Goal: Task Accomplishment & Management: Use online tool/utility

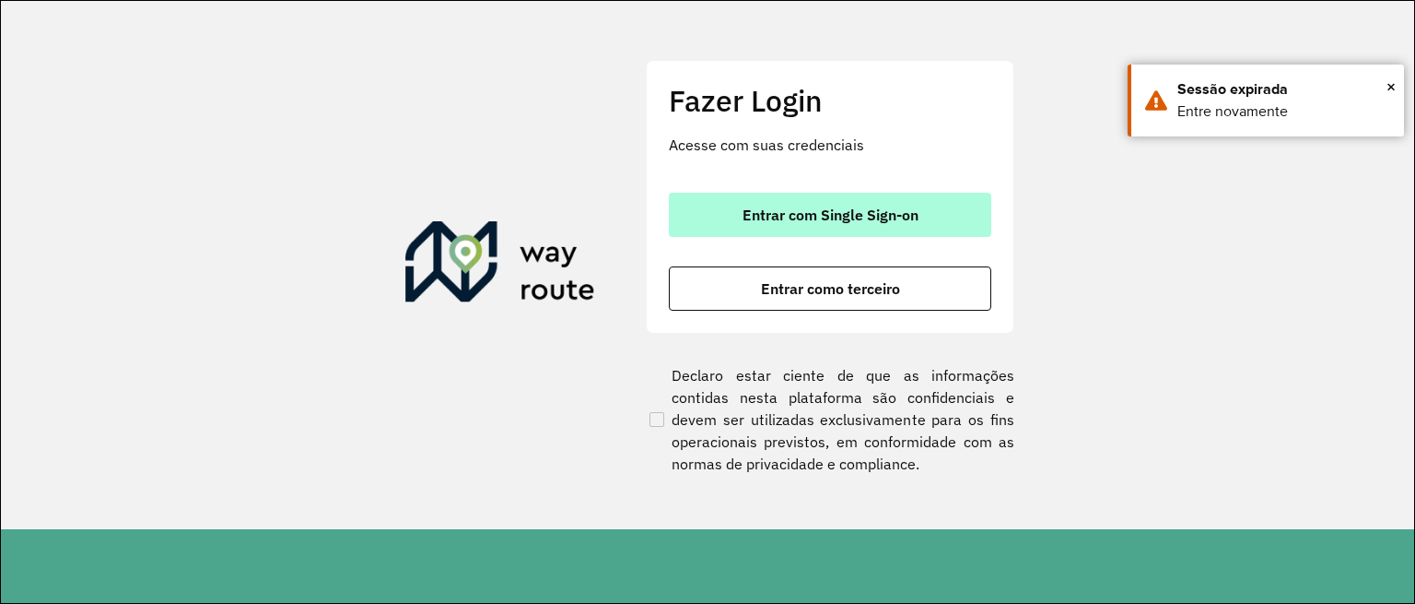
click at [905, 224] on button "Entrar com Single Sign-on" at bounding box center [830, 215] width 323 height 44
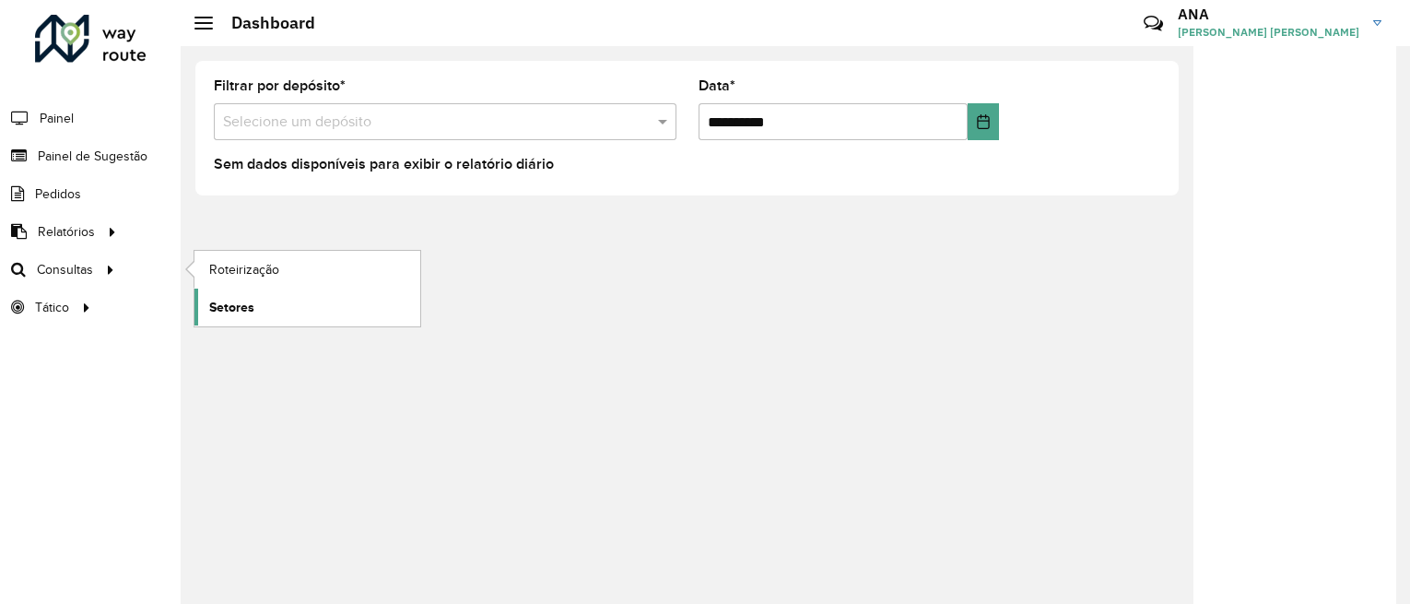
click at [215, 316] on span "Setores" at bounding box center [231, 307] width 45 height 19
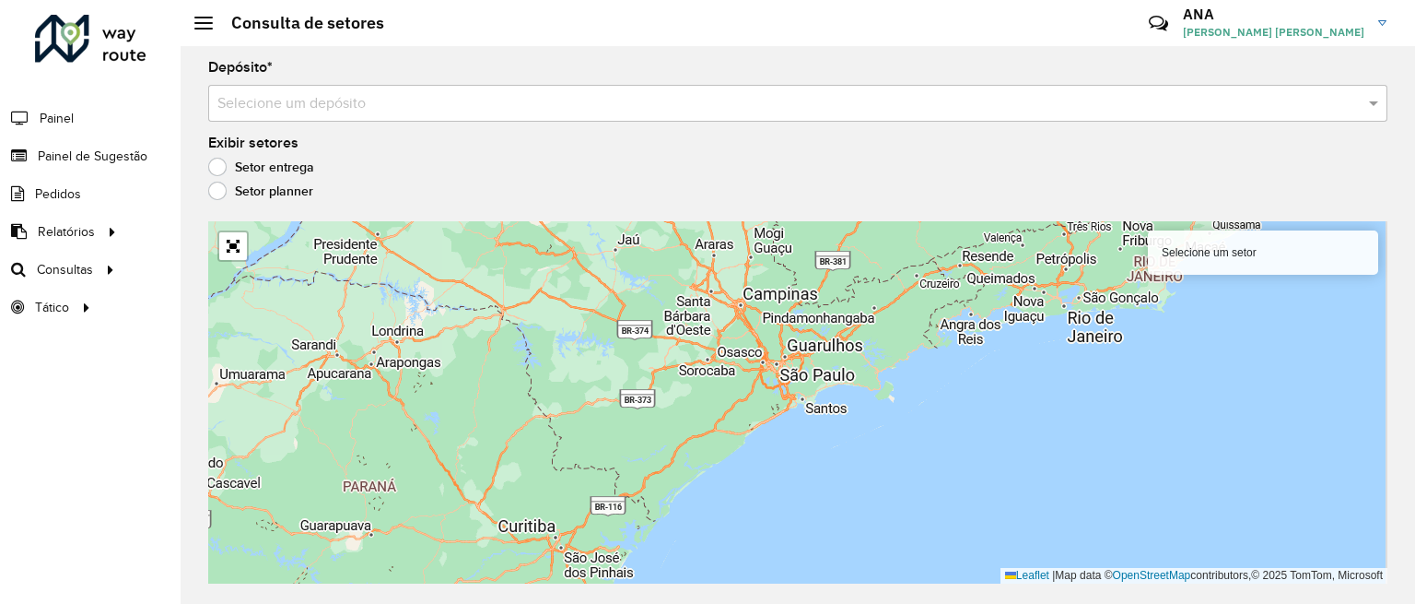
click at [380, 112] on input "text" at bounding box center [779, 104] width 1124 height 22
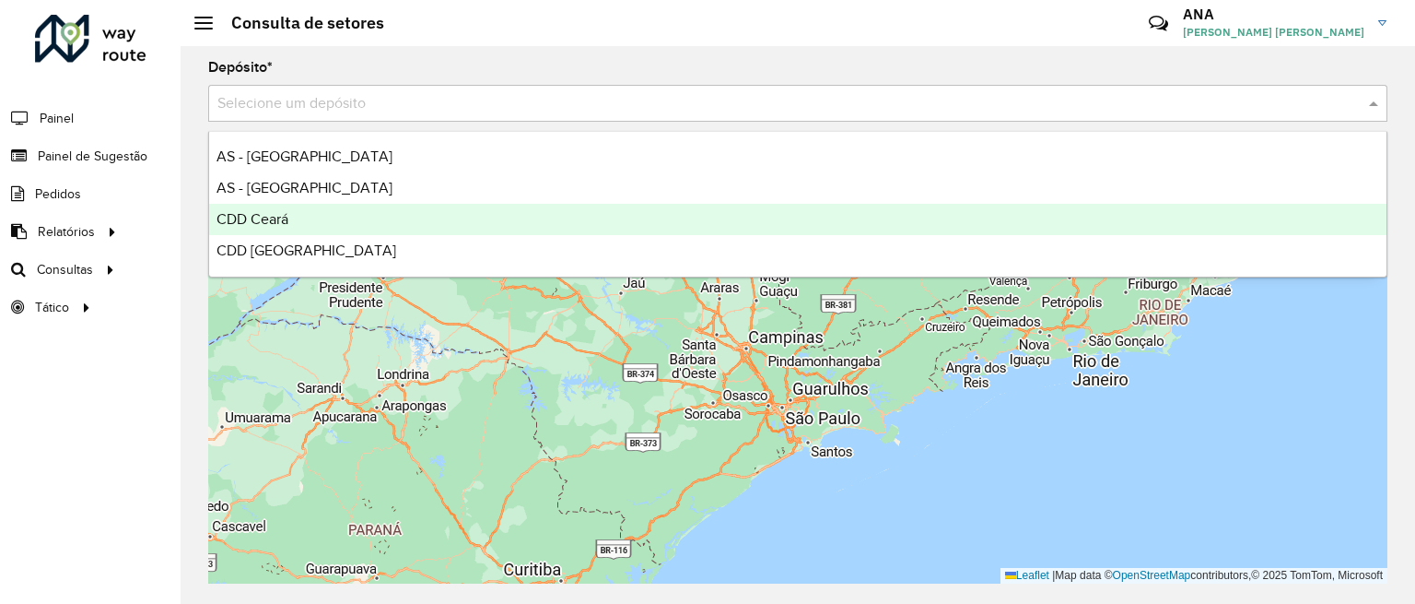
click at [280, 219] on span "CDD Ceará" at bounding box center [253, 219] width 72 height 16
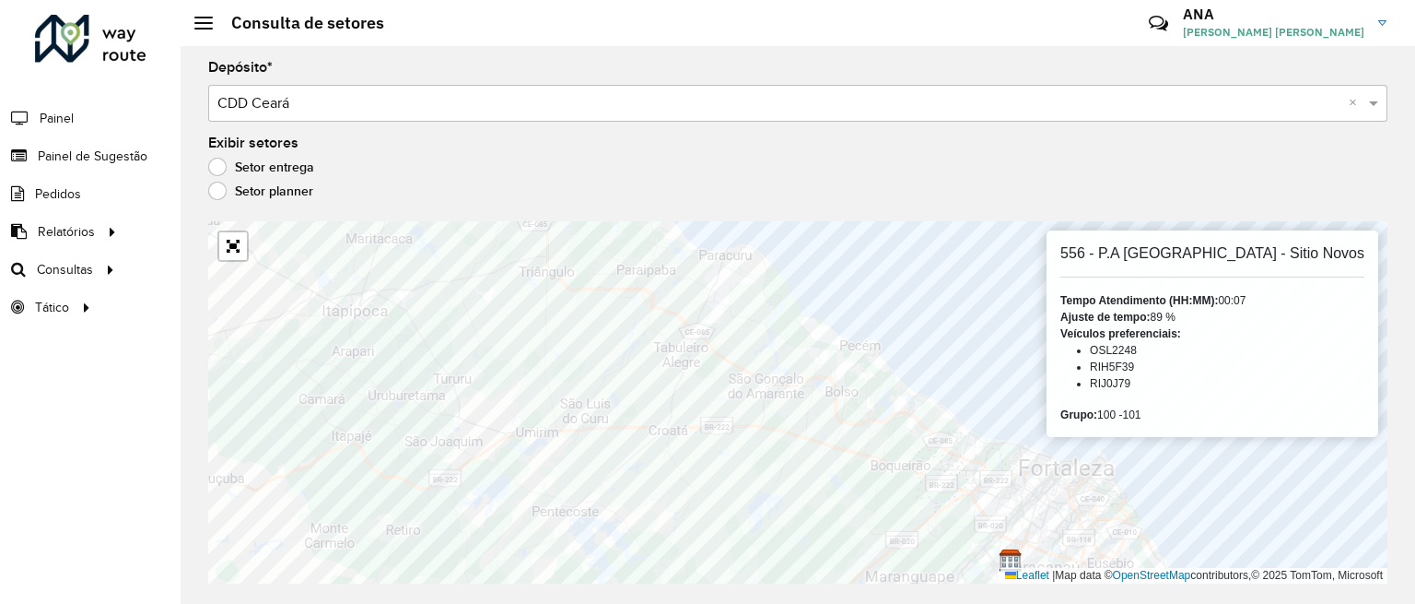
drag, startPoint x: 1415, startPoint y: 231, endPoint x: 884, endPoint y: 629, distance: 663.5
click at [884, 603] on html "Aguarde... Pop-up bloqueado! Seu navegador bloqueou automáticamente a abertura …" at bounding box center [707, 302] width 1415 height 604
click at [215, 193] on label "Setor planner" at bounding box center [260, 191] width 105 height 18
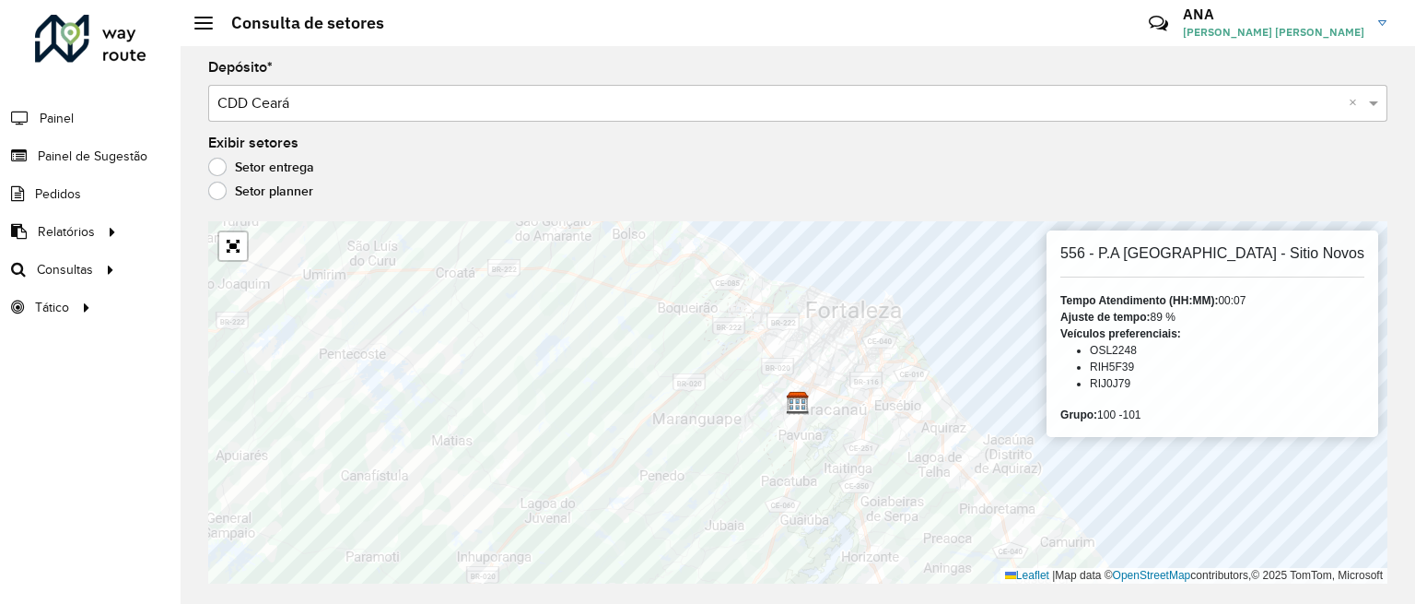
click at [216, 170] on label "Setor entrega" at bounding box center [261, 167] width 106 height 18
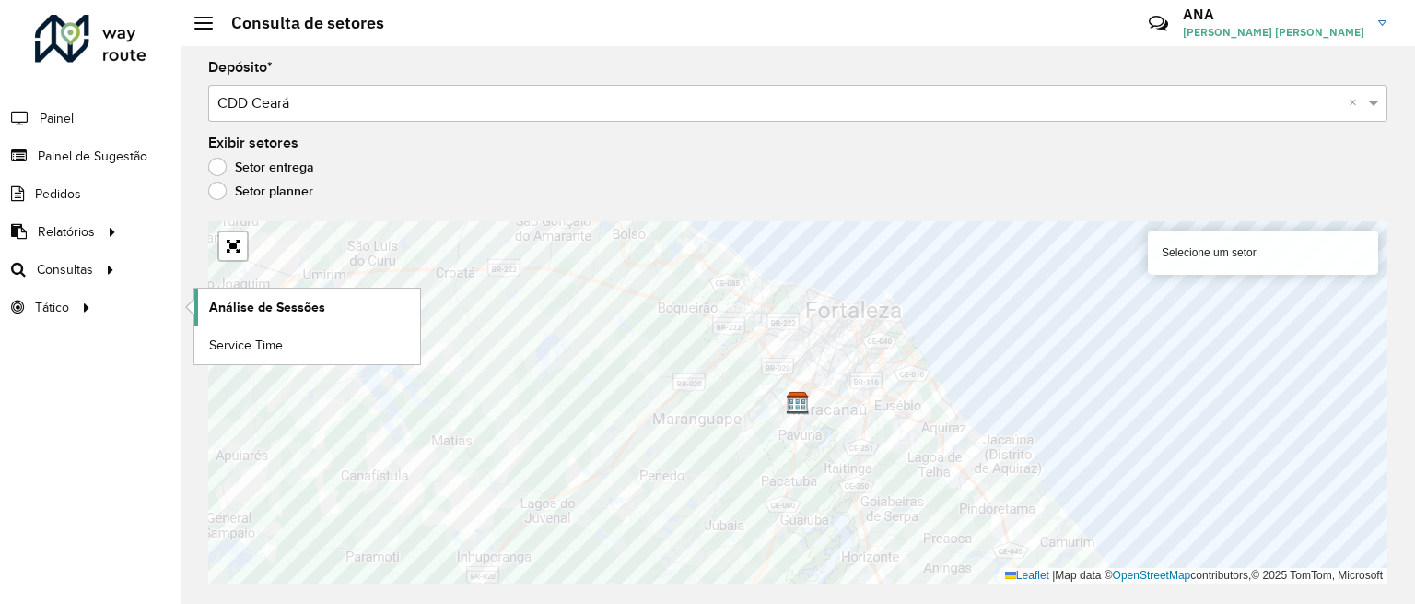
click at [263, 306] on span "Análise de Sessões" at bounding box center [267, 307] width 116 height 19
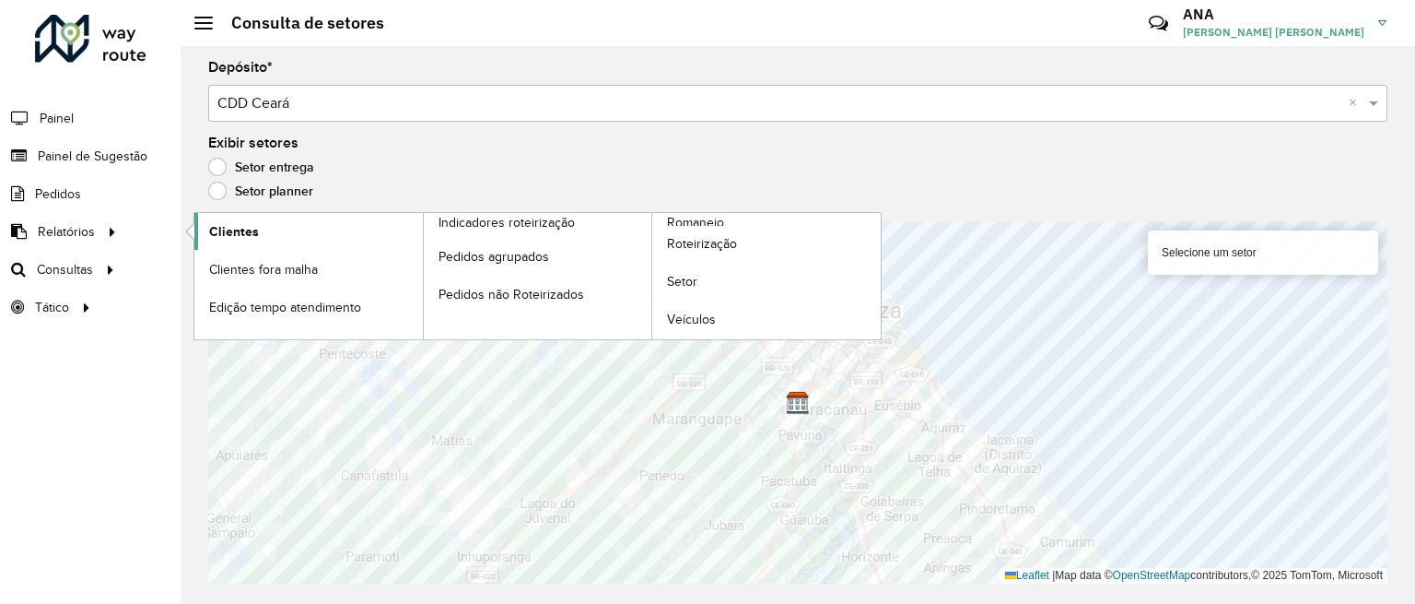
click at [240, 231] on span "Clientes" at bounding box center [234, 231] width 50 height 19
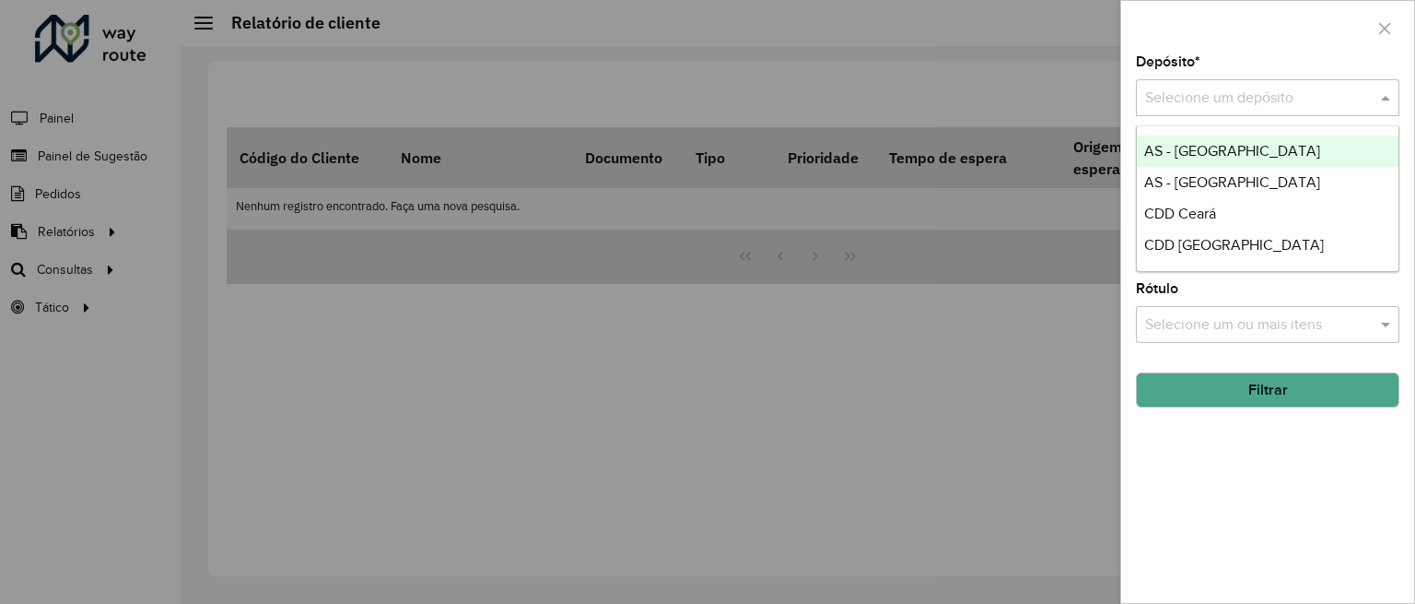
click at [1295, 99] on input "text" at bounding box center [1249, 99] width 208 height 22
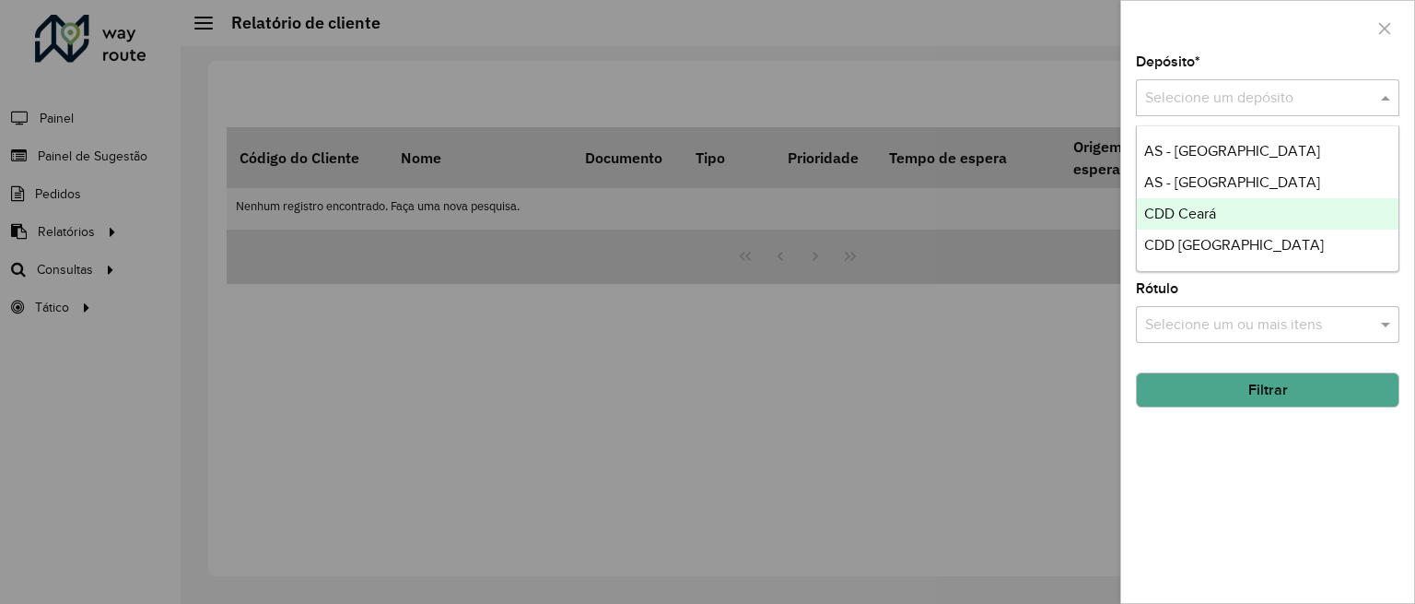
click at [1205, 217] on span "CDD Ceará" at bounding box center [1181, 213] width 72 height 16
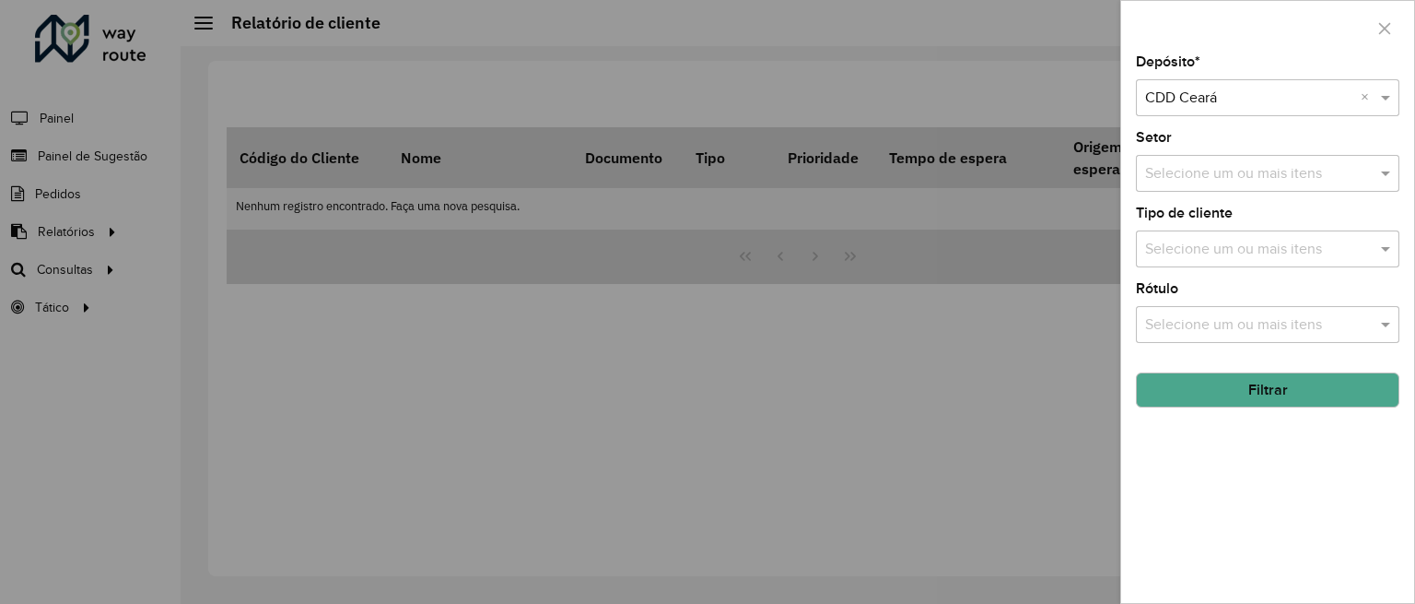
click at [1245, 394] on button "Filtrar" at bounding box center [1268, 389] width 264 height 35
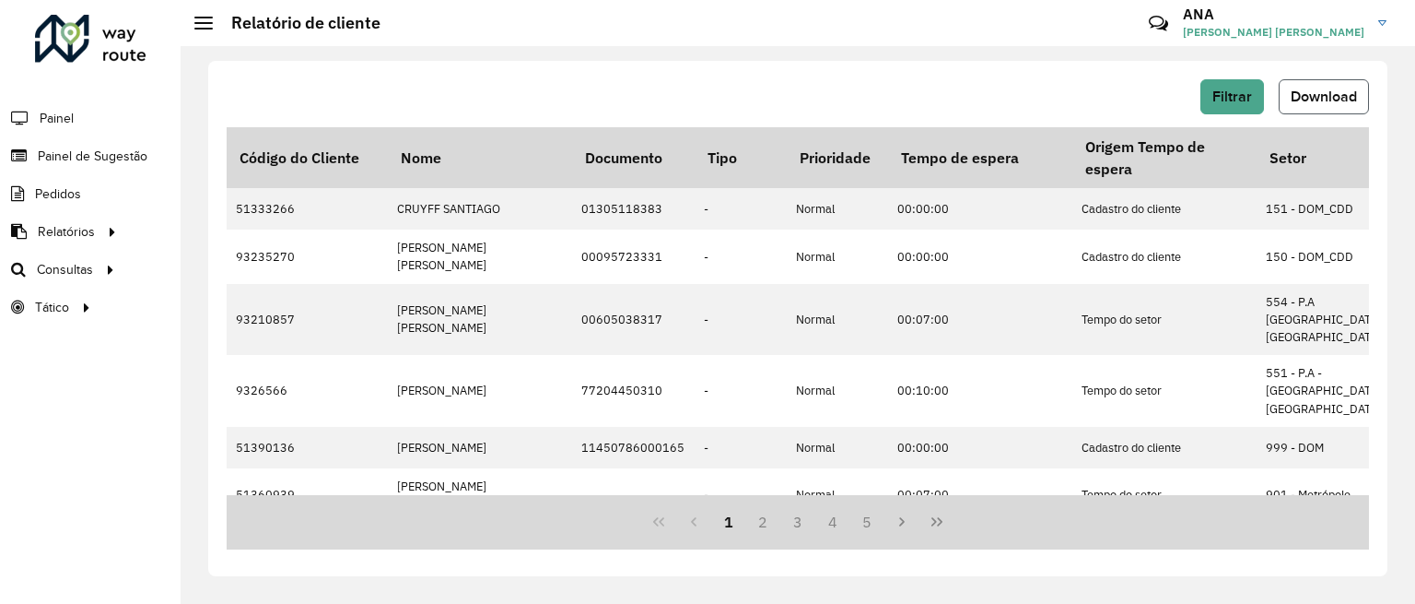
click at [1286, 98] on button "Download" at bounding box center [1324, 96] width 90 height 35
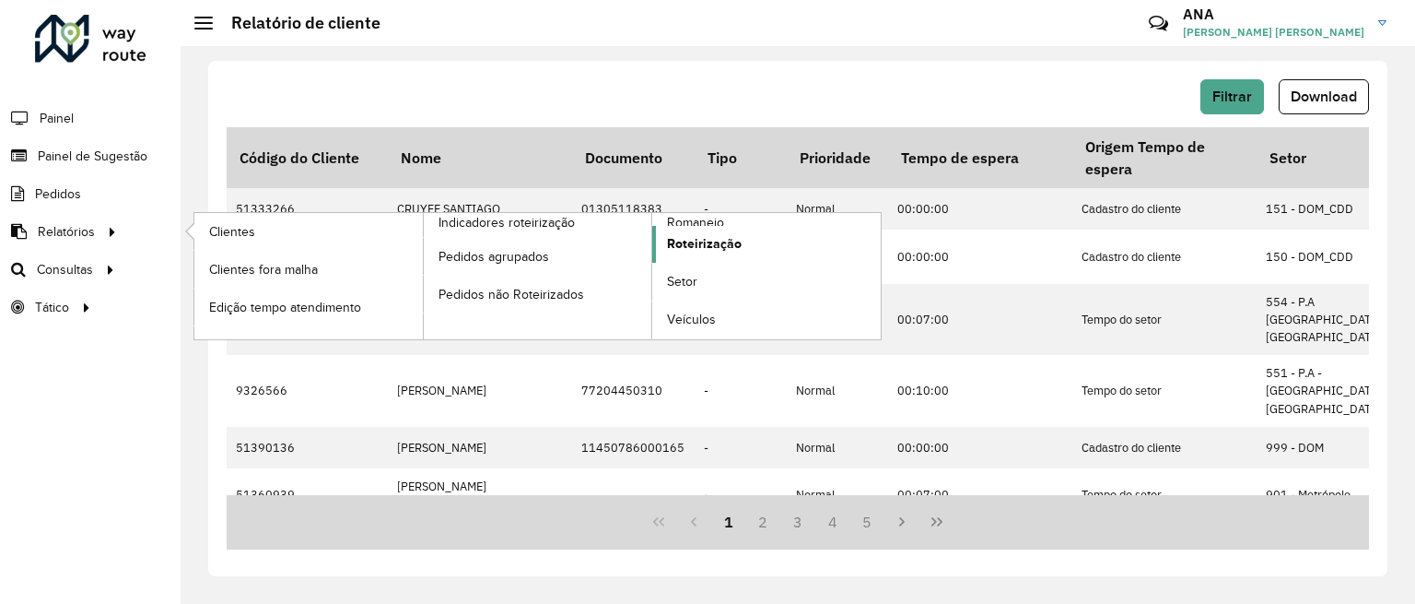
click at [711, 247] on span "Roteirização" at bounding box center [704, 243] width 75 height 19
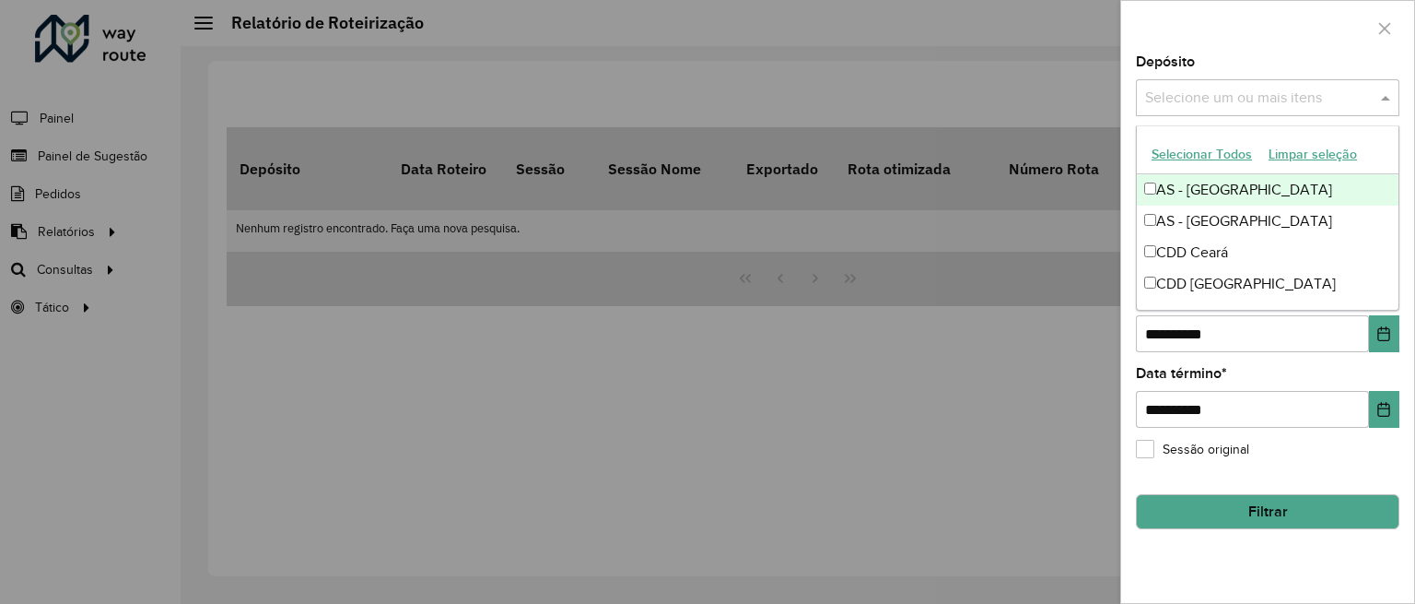
click at [1216, 95] on input "text" at bounding box center [1259, 99] width 236 height 22
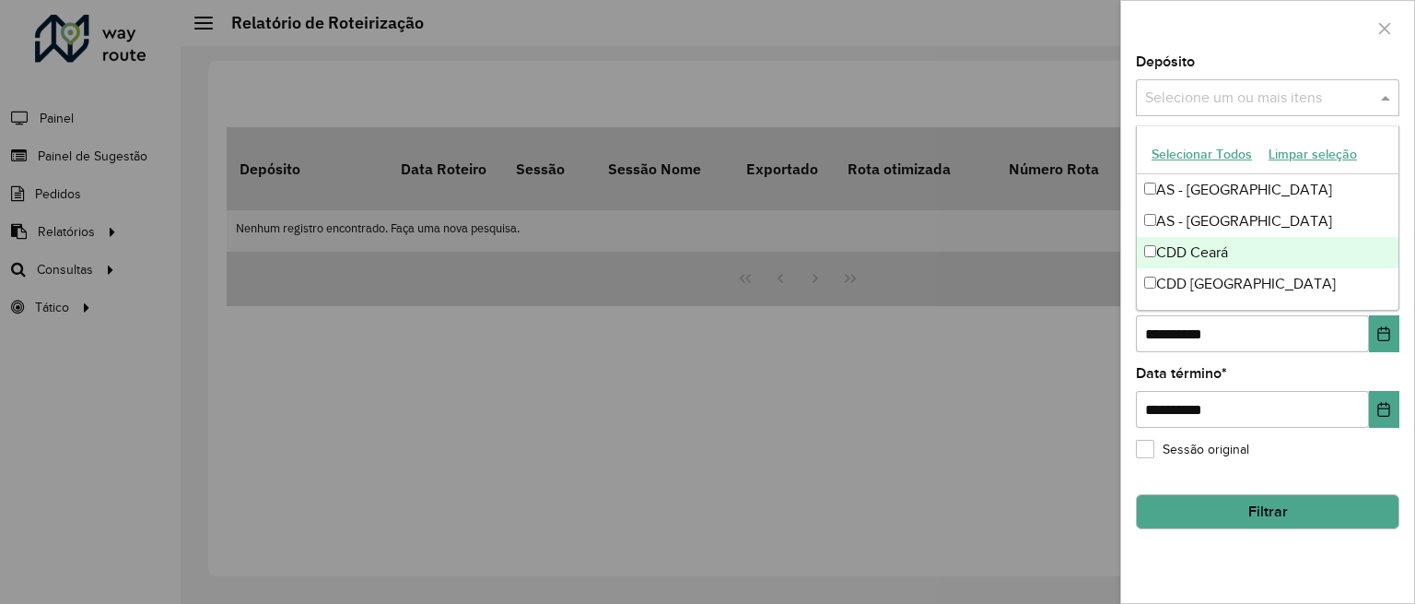
click at [1181, 245] on div "CDD Ceará" at bounding box center [1268, 252] width 262 height 31
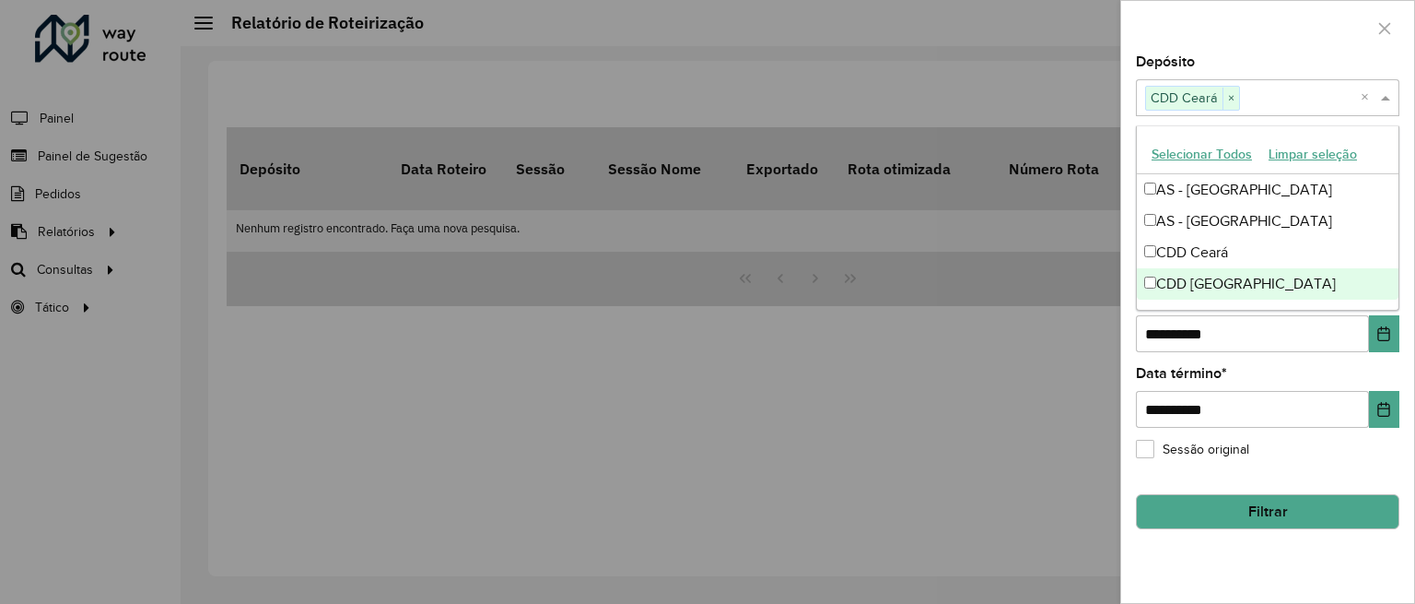
click at [1073, 338] on div at bounding box center [707, 302] width 1415 height 604
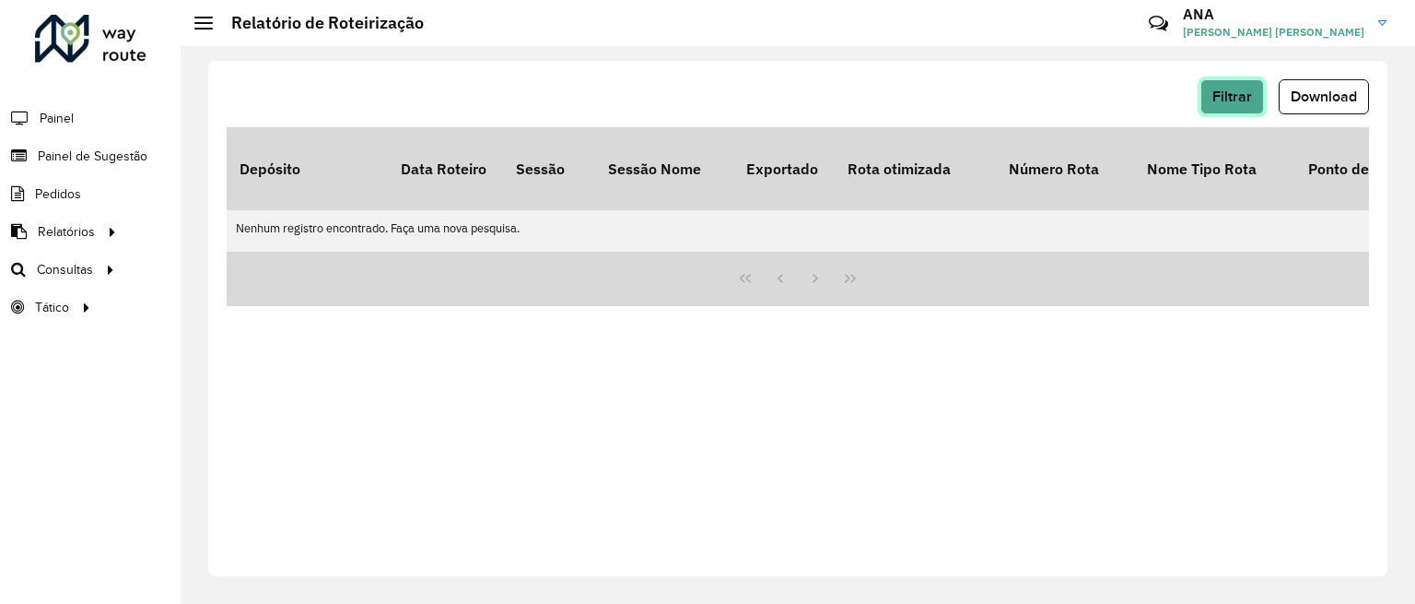
click at [1246, 101] on span "Filtrar" at bounding box center [1233, 96] width 40 height 16
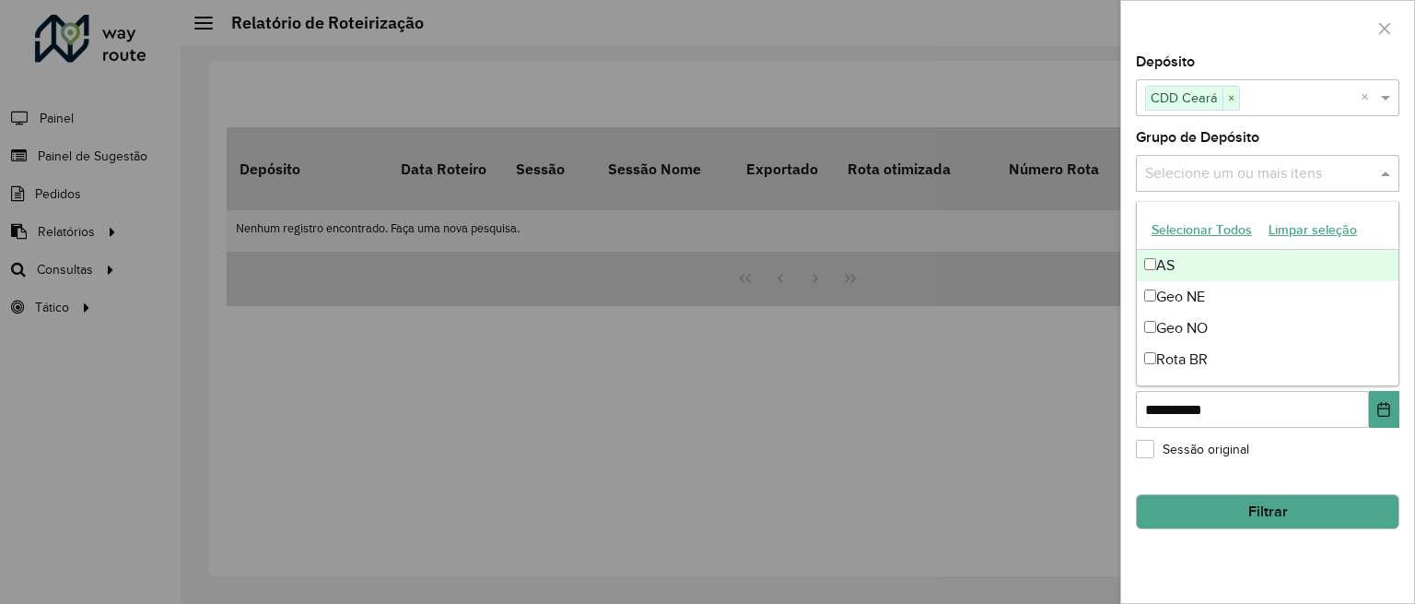
click at [1223, 175] on input "text" at bounding box center [1259, 174] width 236 height 22
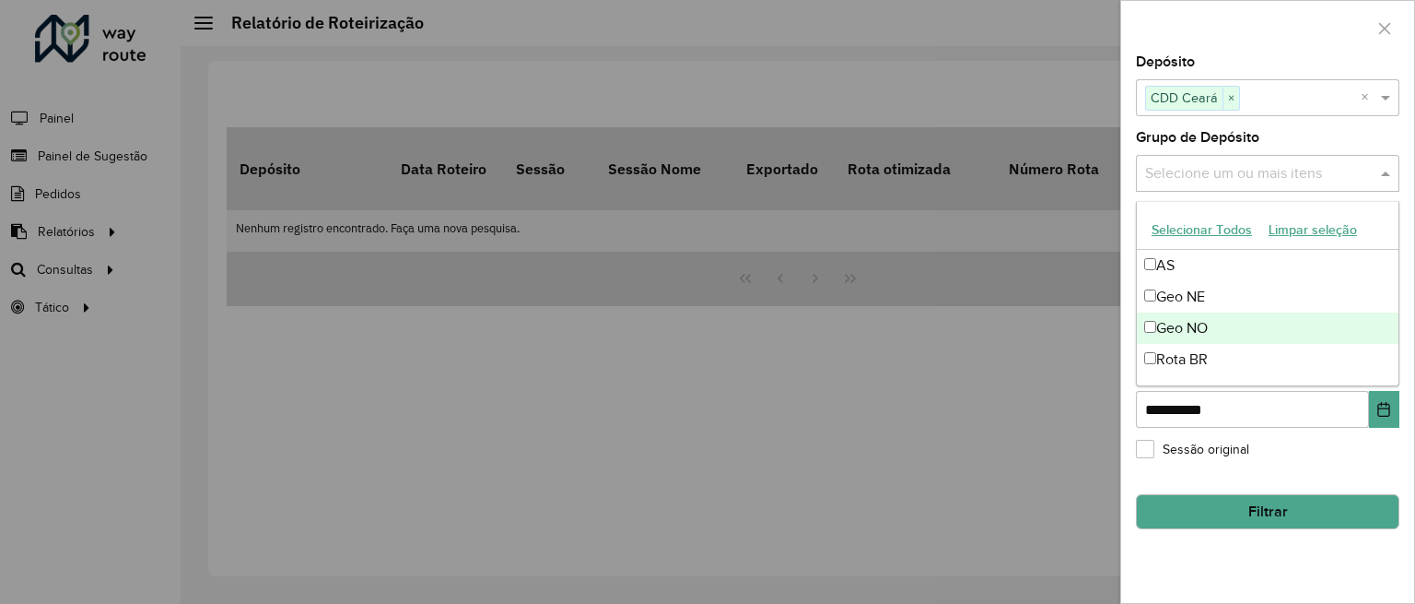
click at [1162, 326] on div "Geo NO" at bounding box center [1268, 327] width 262 height 31
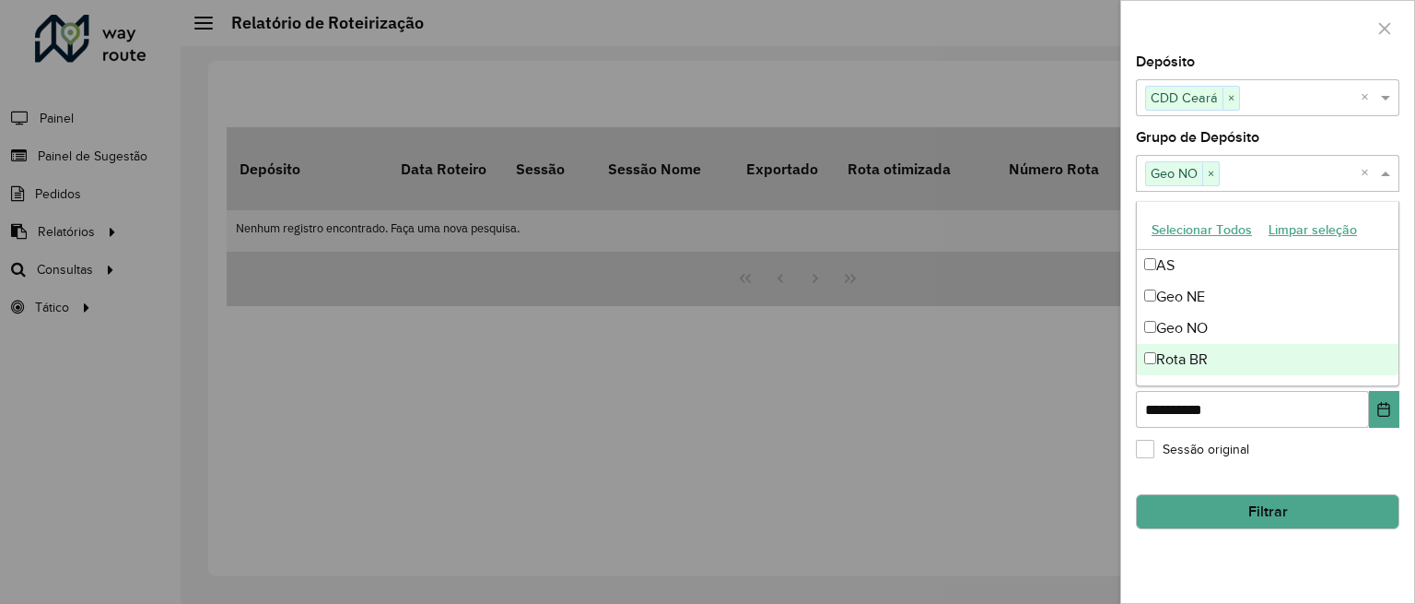
click at [1234, 515] on button "Filtrar" at bounding box center [1268, 511] width 264 height 35
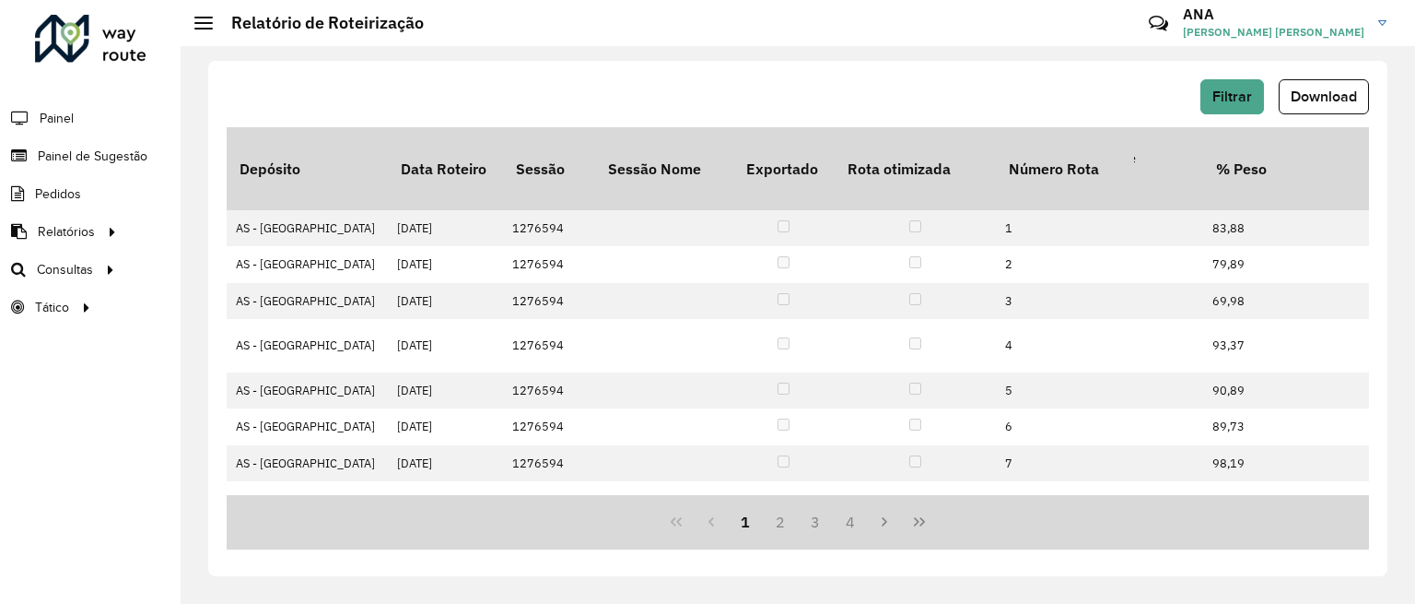
scroll to position [0, 2944]
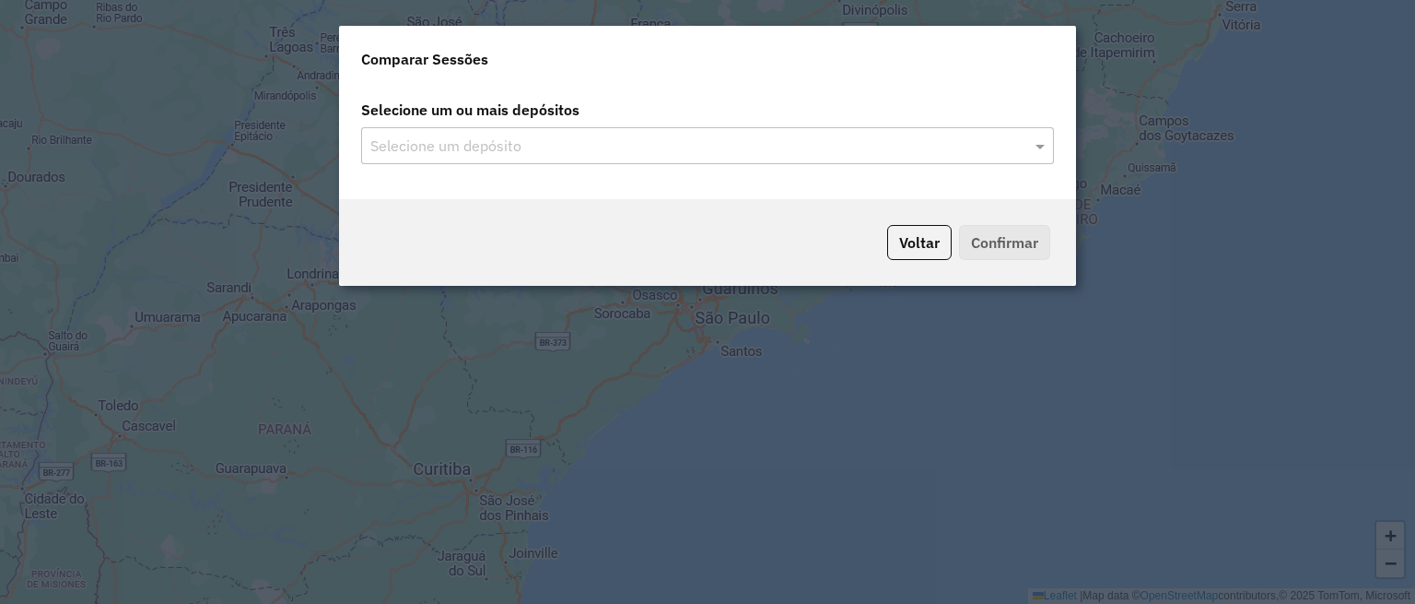
click at [511, 147] on input "text" at bounding box center [698, 146] width 665 height 22
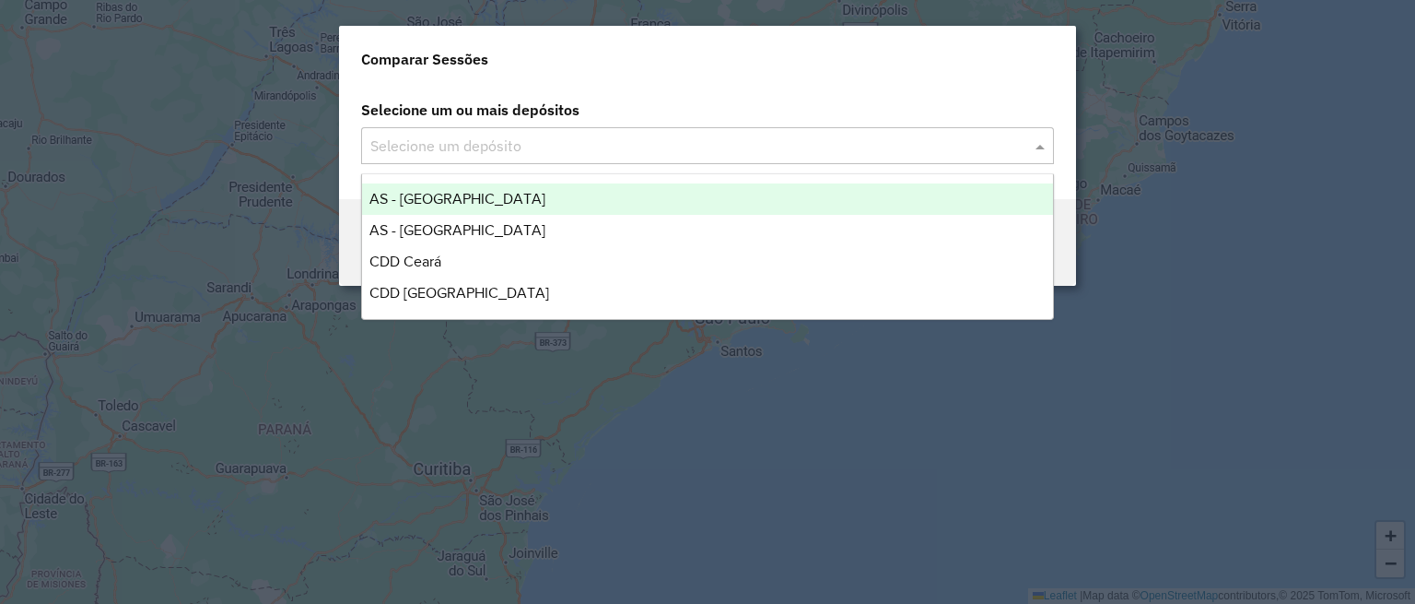
click at [1039, 142] on span at bounding box center [1042, 146] width 23 height 22
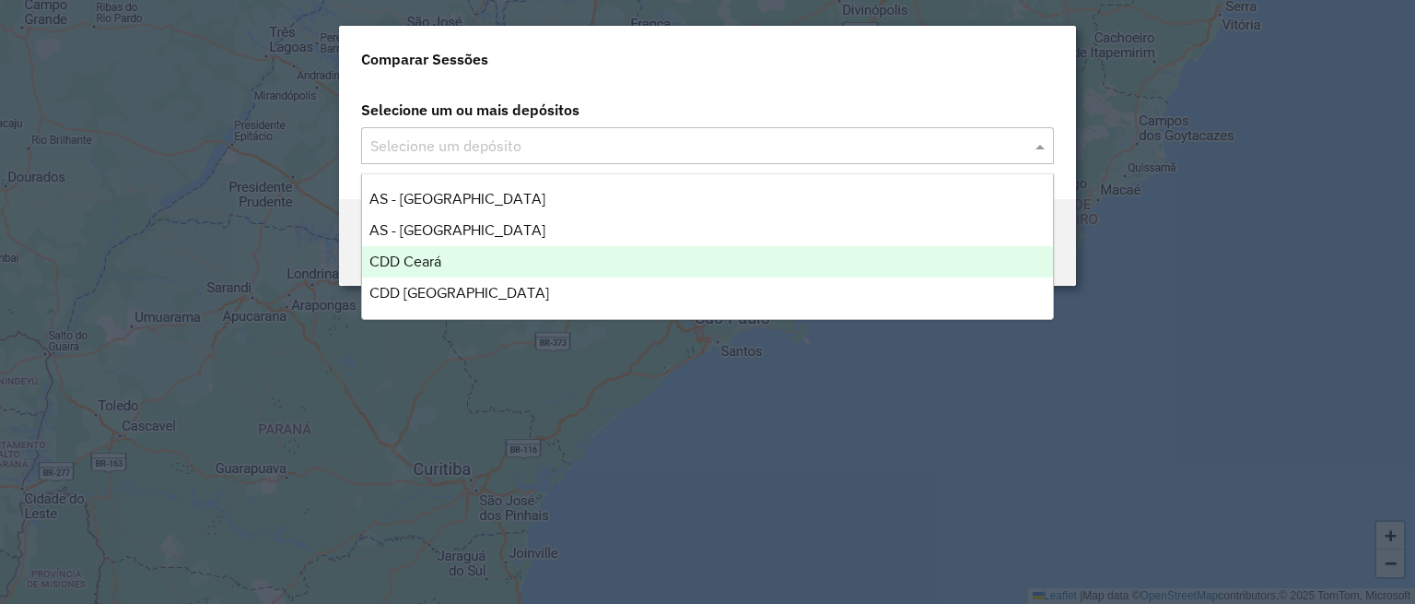
click at [428, 265] on span "CDD Ceará" at bounding box center [406, 261] width 72 height 16
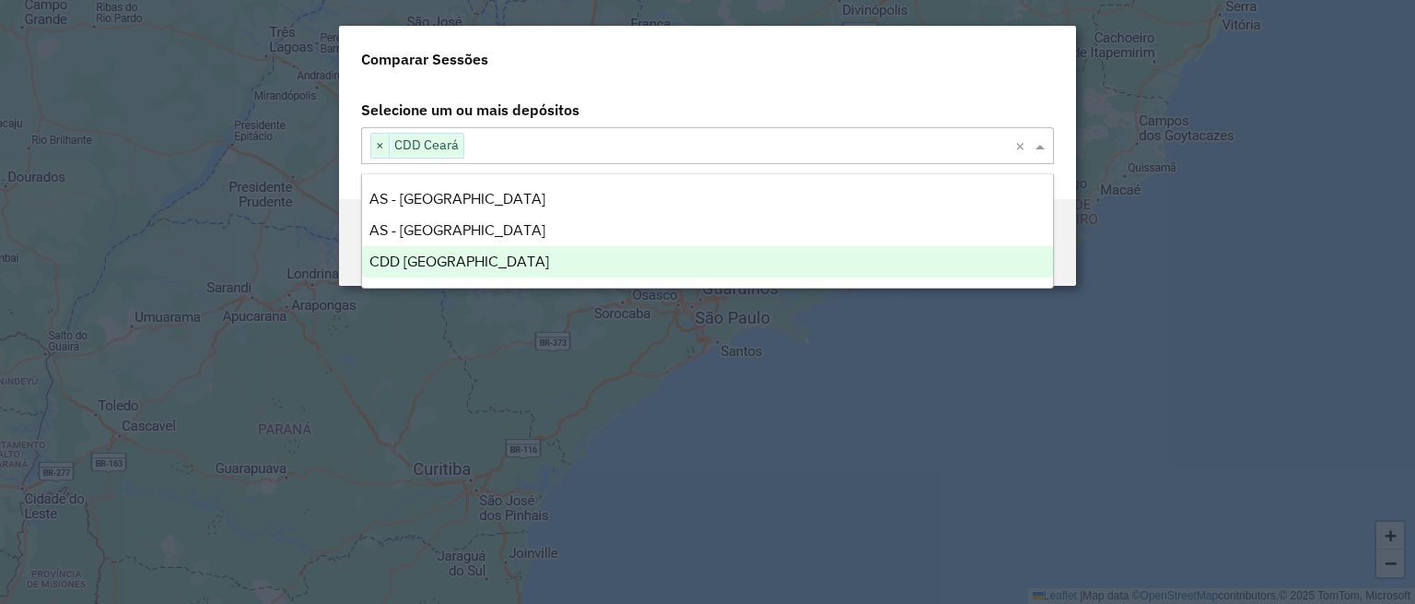
click at [544, 355] on modal-container "Comparar Sessões Selecione um ou mais depósitos Selecione um depósito × CDD Cea…" at bounding box center [707, 302] width 1415 height 604
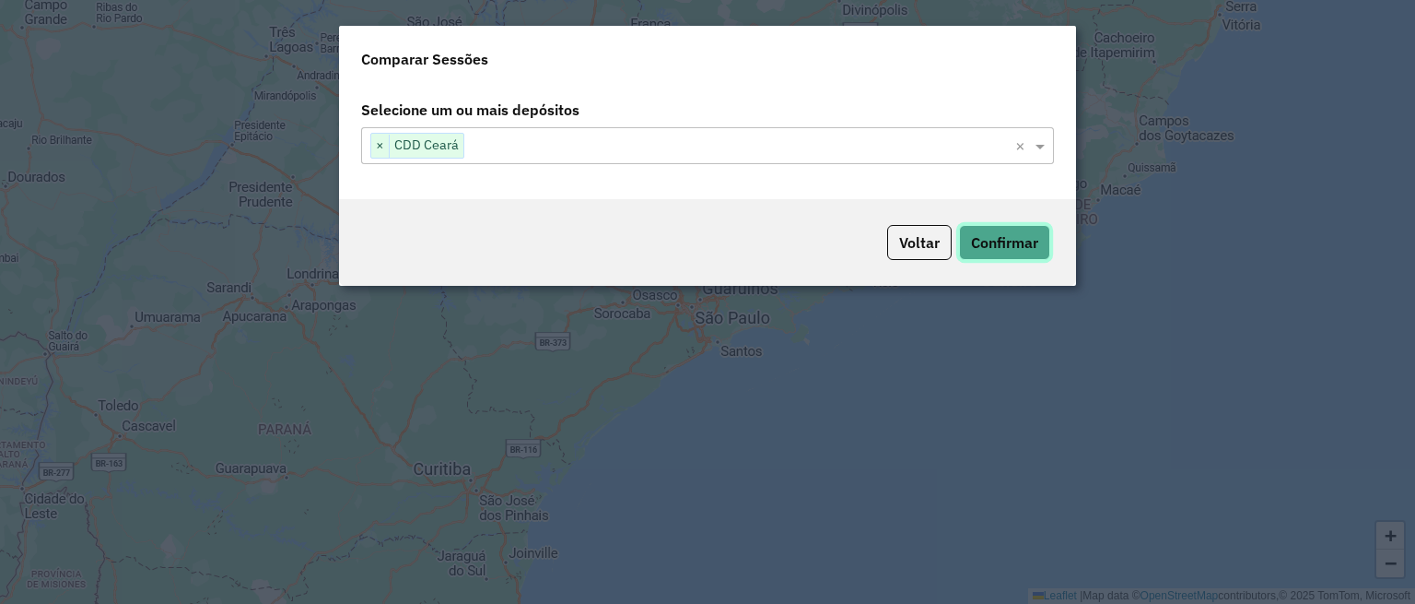
click at [986, 237] on button "Confirmar" at bounding box center [1004, 242] width 91 height 35
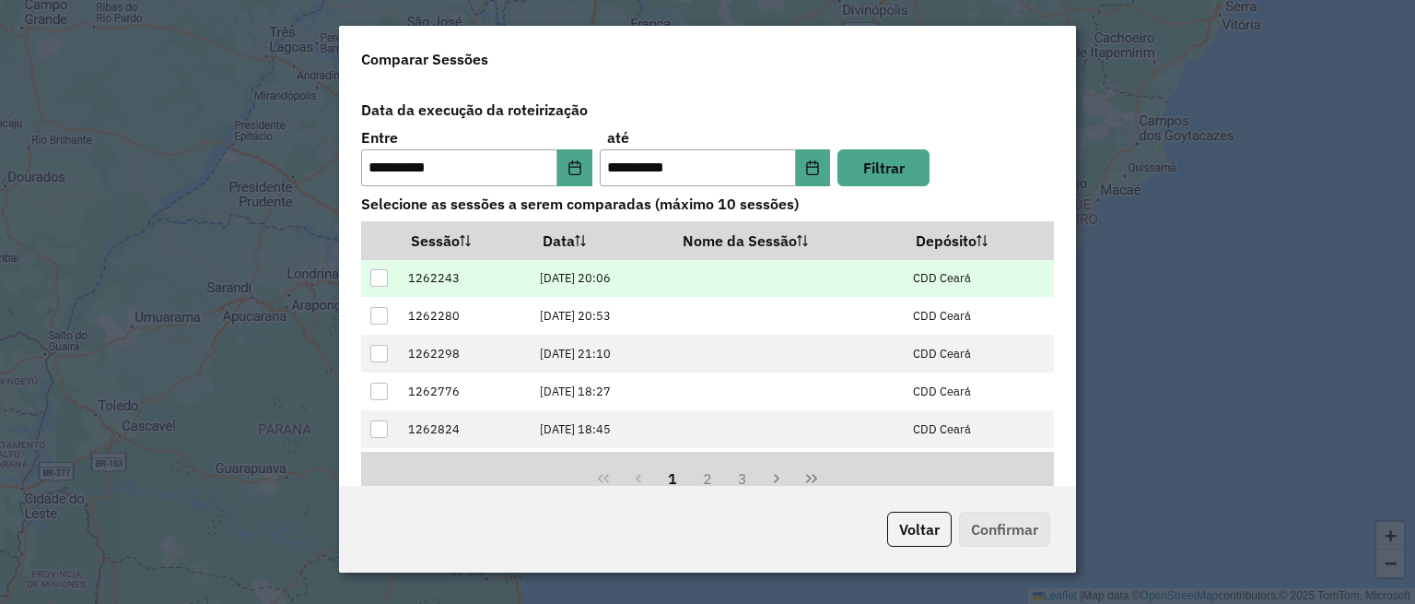
click at [382, 273] on div at bounding box center [379, 278] width 18 height 18
click at [1008, 529] on button "Confirmar" at bounding box center [1004, 528] width 91 height 35
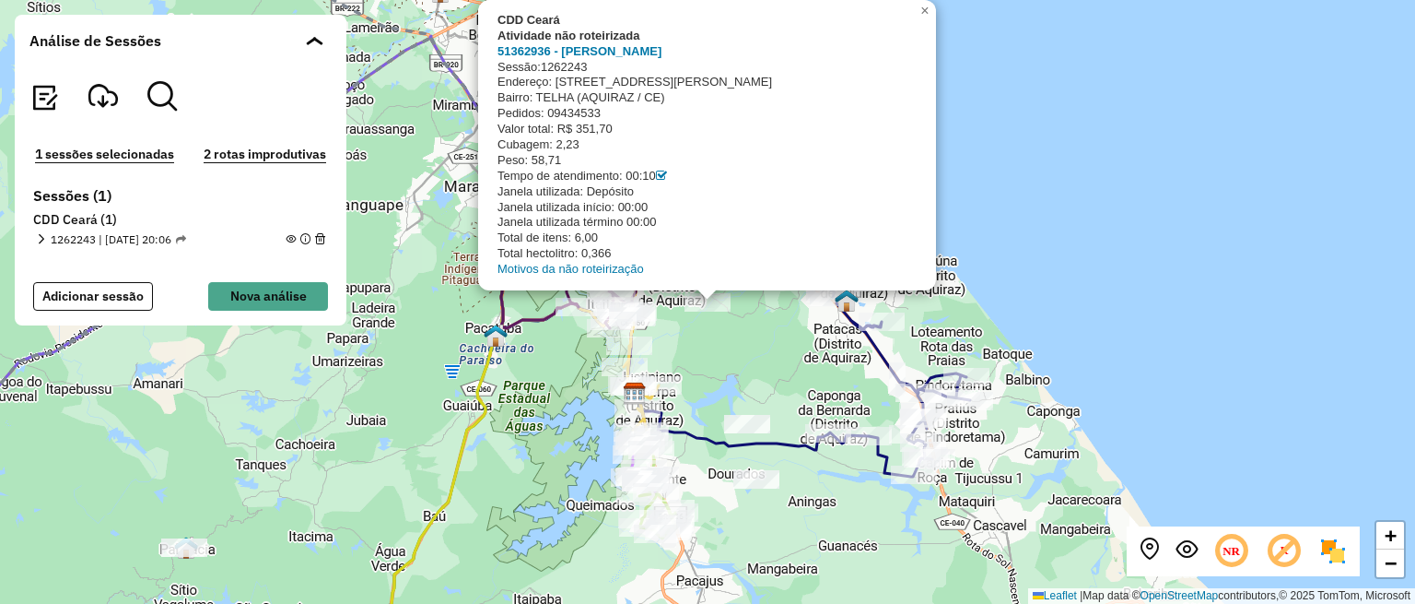
click at [1021, 278] on div "CDD Ceará Atividade não roteirizada 51362936 - RAIMUNDA NONATA BRIT Sessão: 126…" at bounding box center [707, 302] width 1415 height 604
